Goal: Share content

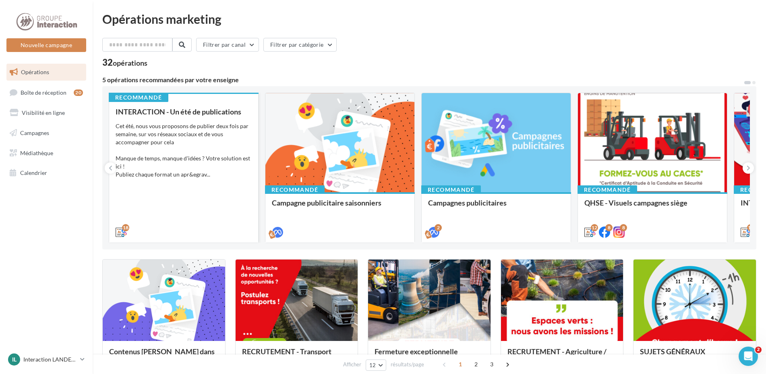
click at [173, 144] on div "Cet été, nous vous proposons de publier deux fois par semaine, sur vos réseaux …" at bounding box center [184, 150] width 136 height 56
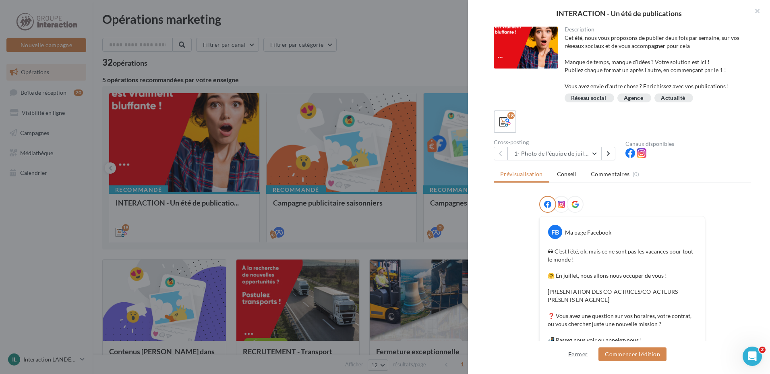
click at [579, 355] on button "Fermer" at bounding box center [578, 354] width 26 height 10
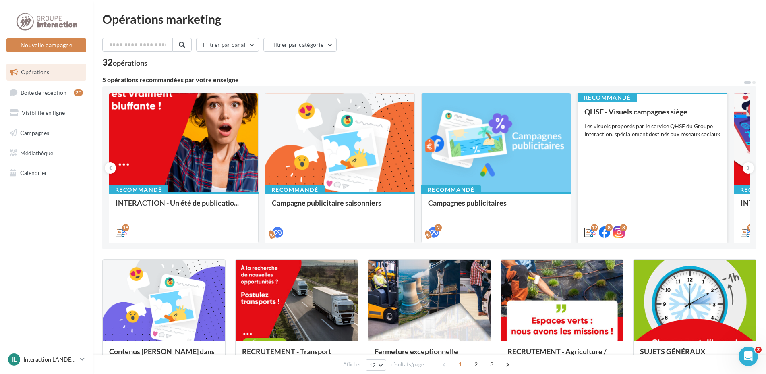
click at [636, 149] on div "QHSE - Visuels campagnes siège Les visuels proposés par le service QHSE du Grou…" at bounding box center [652, 171] width 136 height 128
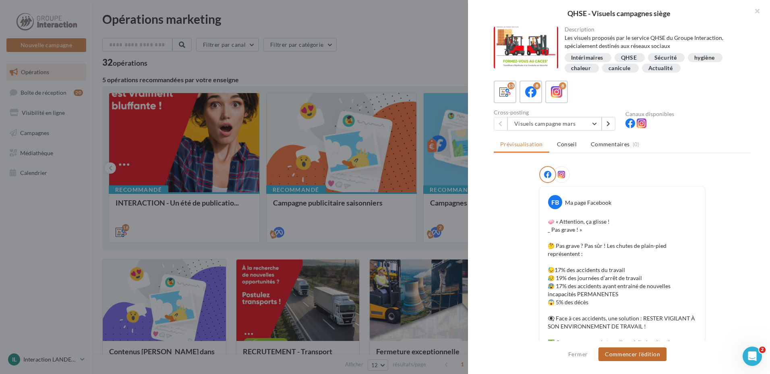
click at [637, 355] on button "Commencer l'édition" at bounding box center [632, 354] width 68 height 14
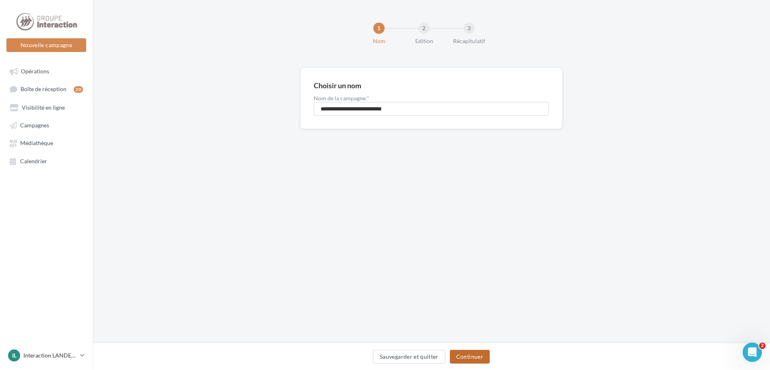
click at [477, 354] on button "Continuer" at bounding box center [470, 356] width 40 height 14
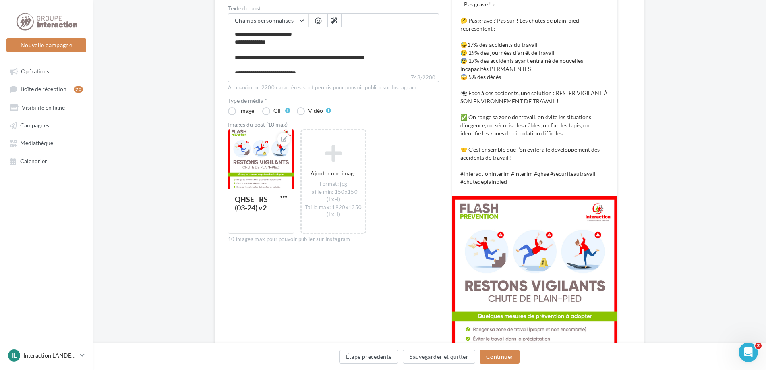
scroll to position [231, 0]
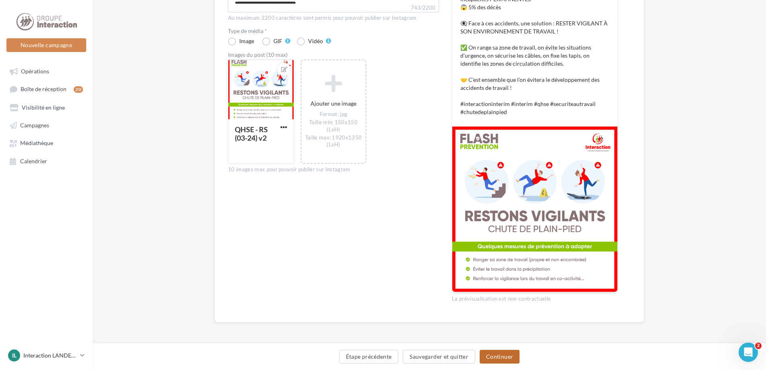
click at [496, 356] on button "Continuer" at bounding box center [499, 356] width 40 height 14
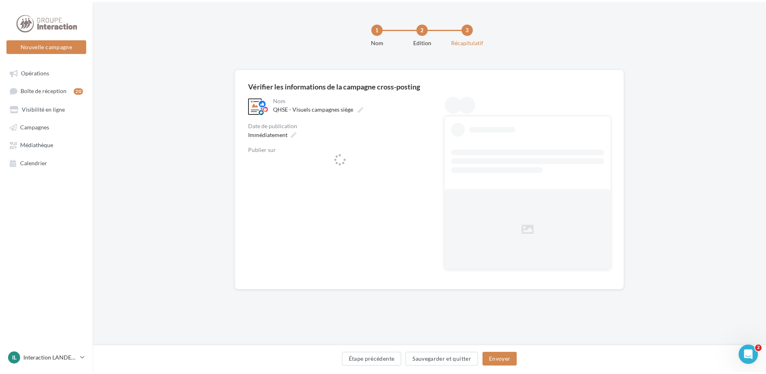
scroll to position [0, 0]
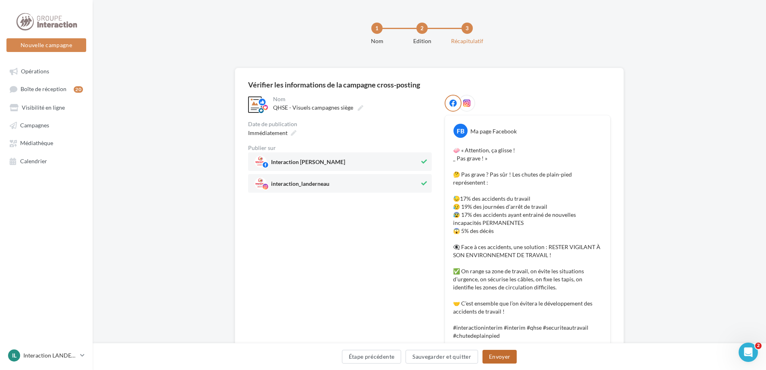
click at [498, 355] on button "Envoyer" at bounding box center [499, 356] width 34 height 14
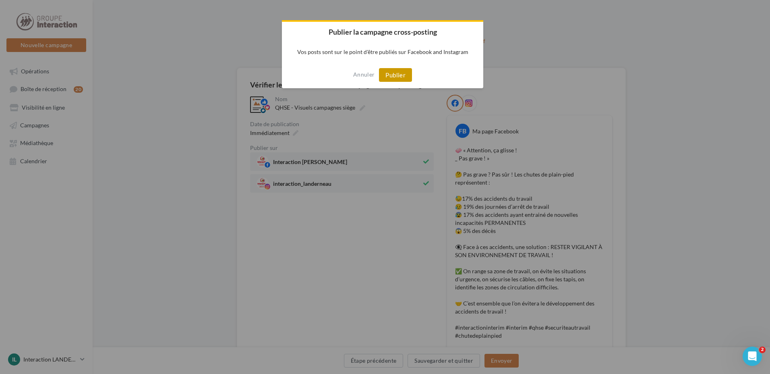
click at [390, 71] on button "Publier" at bounding box center [395, 75] width 33 height 14
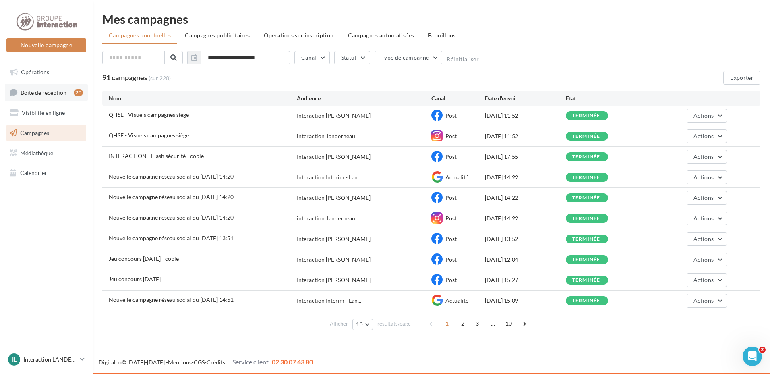
click at [50, 93] on span "Boîte de réception" at bounding box center [44, 92] width 46 height 7
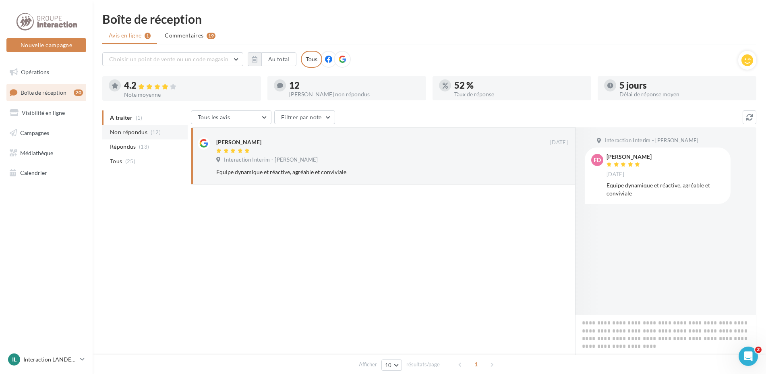
click at [144, 132] on span "Non répondus" at bounding box center [128, 132] width 37 height 8
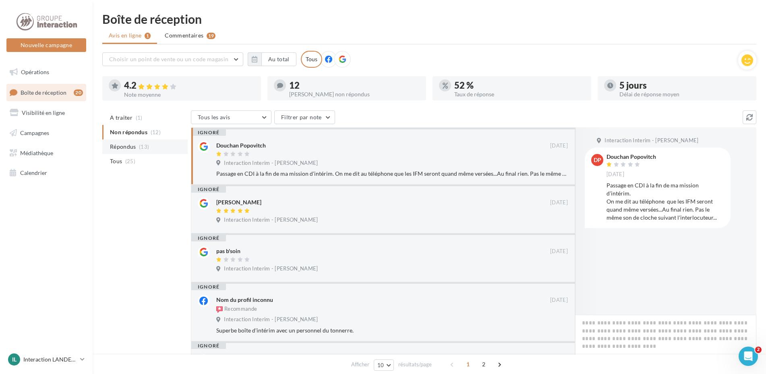
click at [141, 147] on span "(13)" at bounding box center [144, 146] width 10 height 6
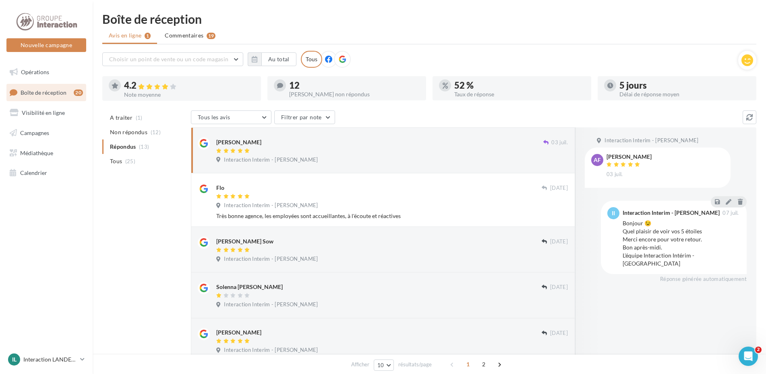
drag, startPoint x: 51, startPoint y: 89, endPoint x: 98, endPoint y: 81, distance: 47.8
click at [51, 88] on link "Boîte de réception 20" at bounding box center [46, 92] width 83 height 17
